Goal: Use online tool/utility: Utilize a website feature to perform a specific function

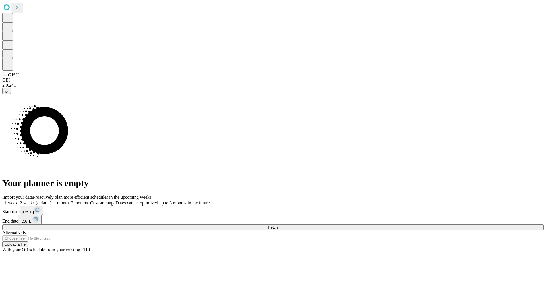
click at [278, 225] on span "Fetch" at bounding box center [272, 227] width 9 height 4
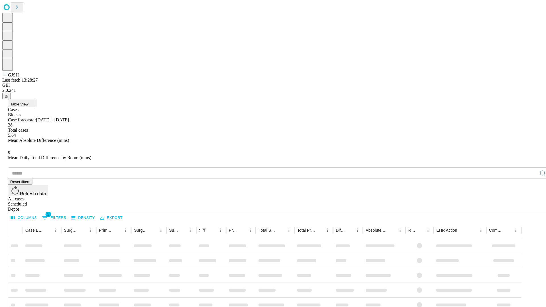
click at [28, 102] on span "Table View" at bounding box center [19, 104] width 18 height 4
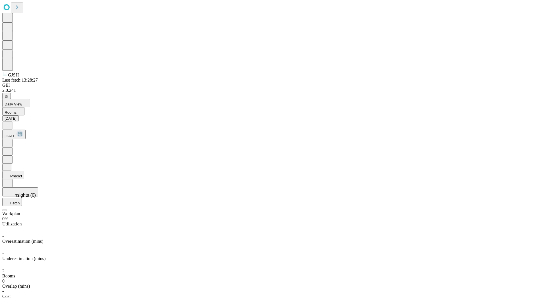
click at [24, 171] on button "Predict" at bounding box center [13, 175] width 22 height 8
